Goal: Task Accomplishment & Management: Use online tool/utility

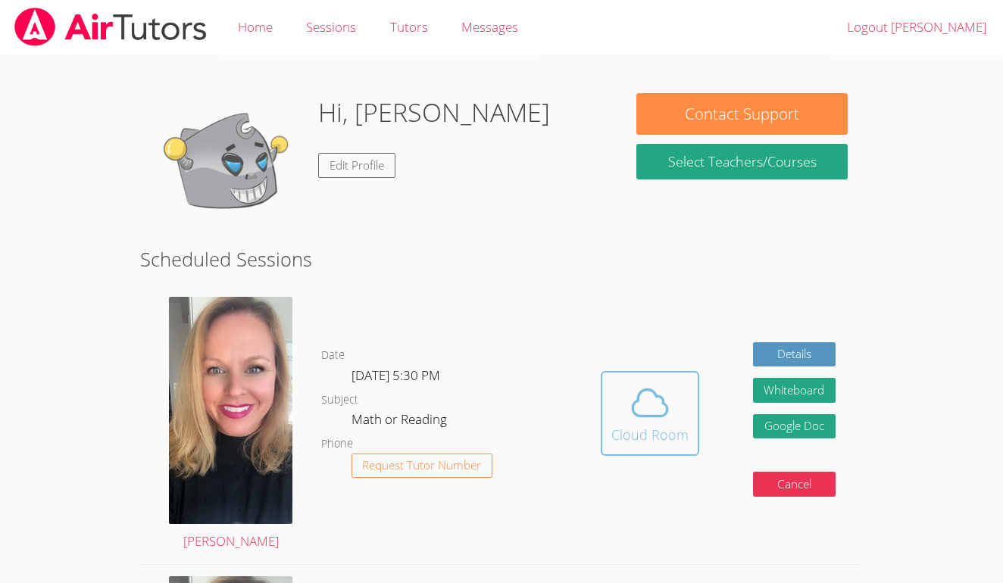
click at [633, 429] on div "Cloud Room" at bounding box center [649, 434] width 77 height 21
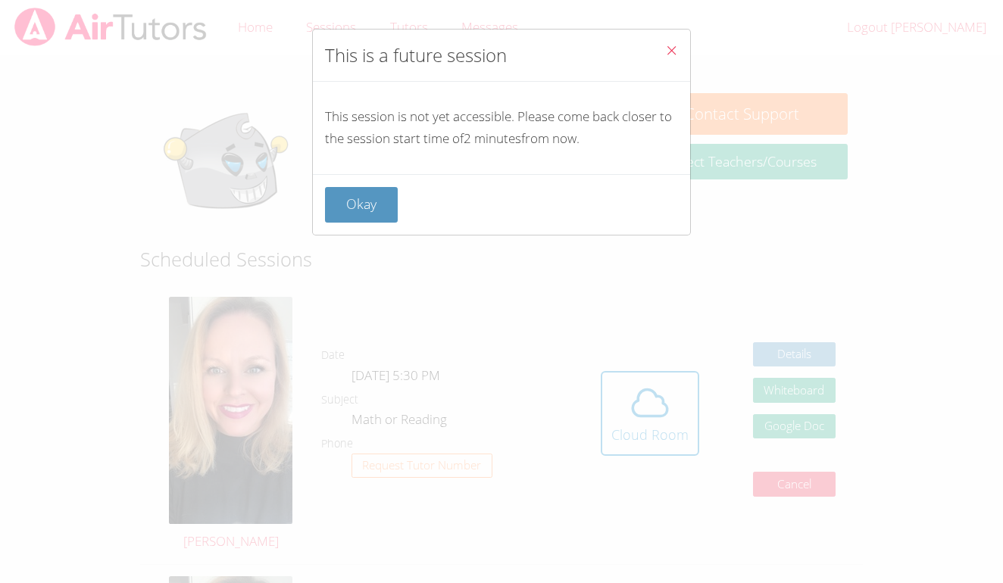
click at [673, 48] on icon "Close" at bounding box center [671, 50] width 13 height 13
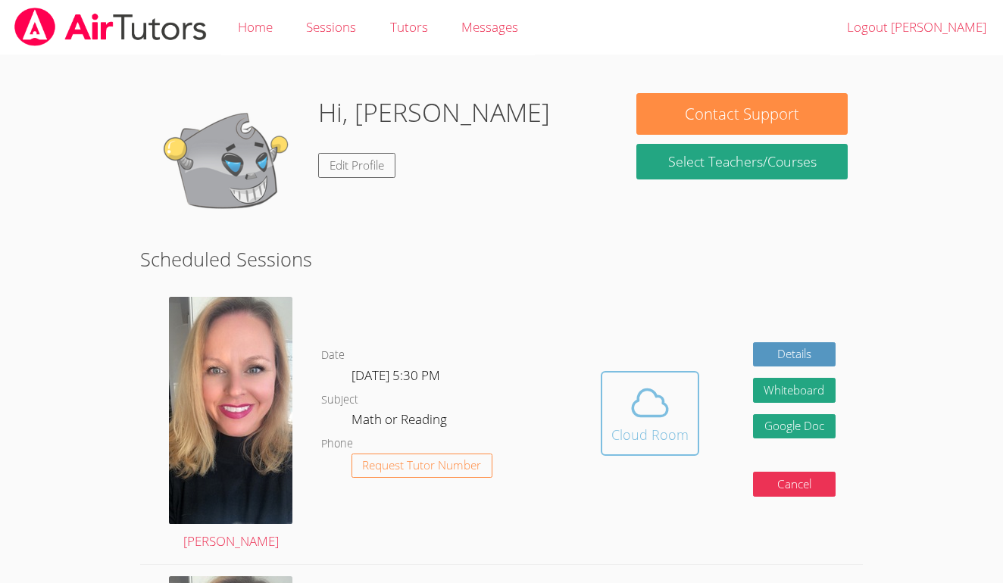
click at [659, 395] on icon at bounding box center [650, 403] width 35 height 27
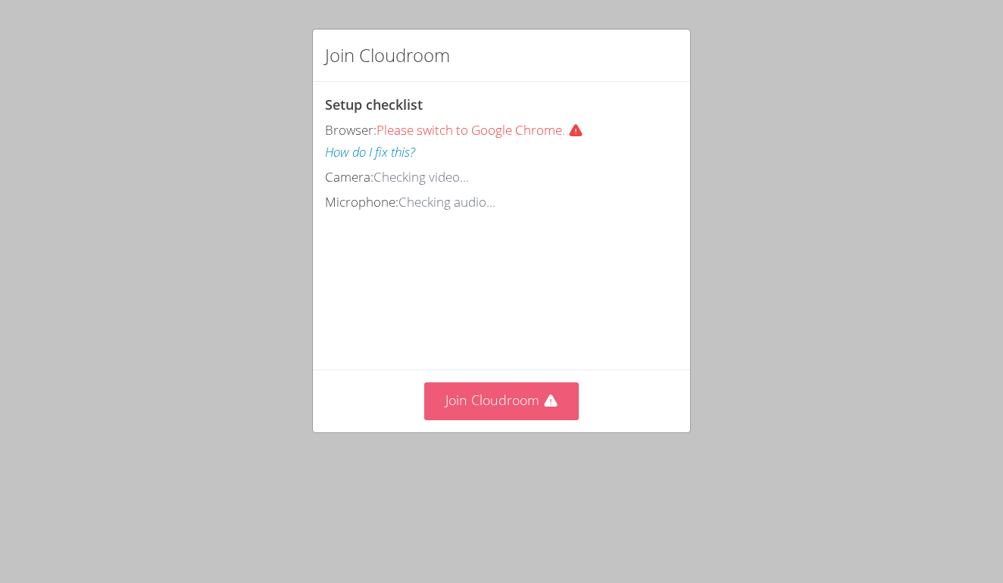
click at [549, 395] on icon at bounding box center [550, 401] width 13 height 12
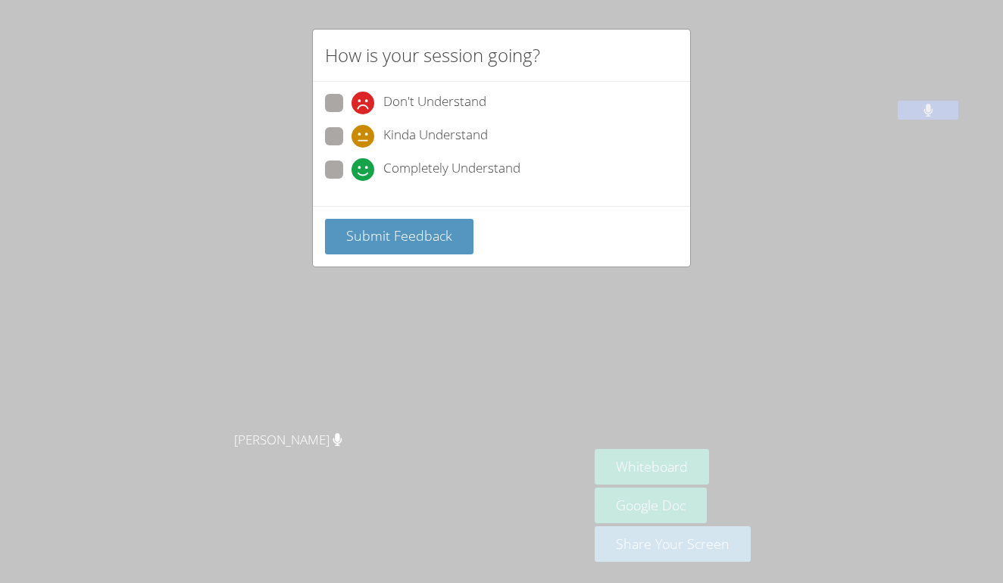
click at [331, 158] on div "Don't Understand Kinda Understand Completely Understand" at bounding box center [501, 141] width 353 height 94
click at [352, 181] on span at bounding box center [352, 181] width 0 height 0
click at [352, 163] on input "Completely Understand" at bounding box center [358, 167] width 13 height 13
radio input "true"
click at [372, 231] on span "Submit Feedback" at bounding box center [399, 236] width 106 height 18
